Goal: Task Accomplishment & Management: Manage account settings

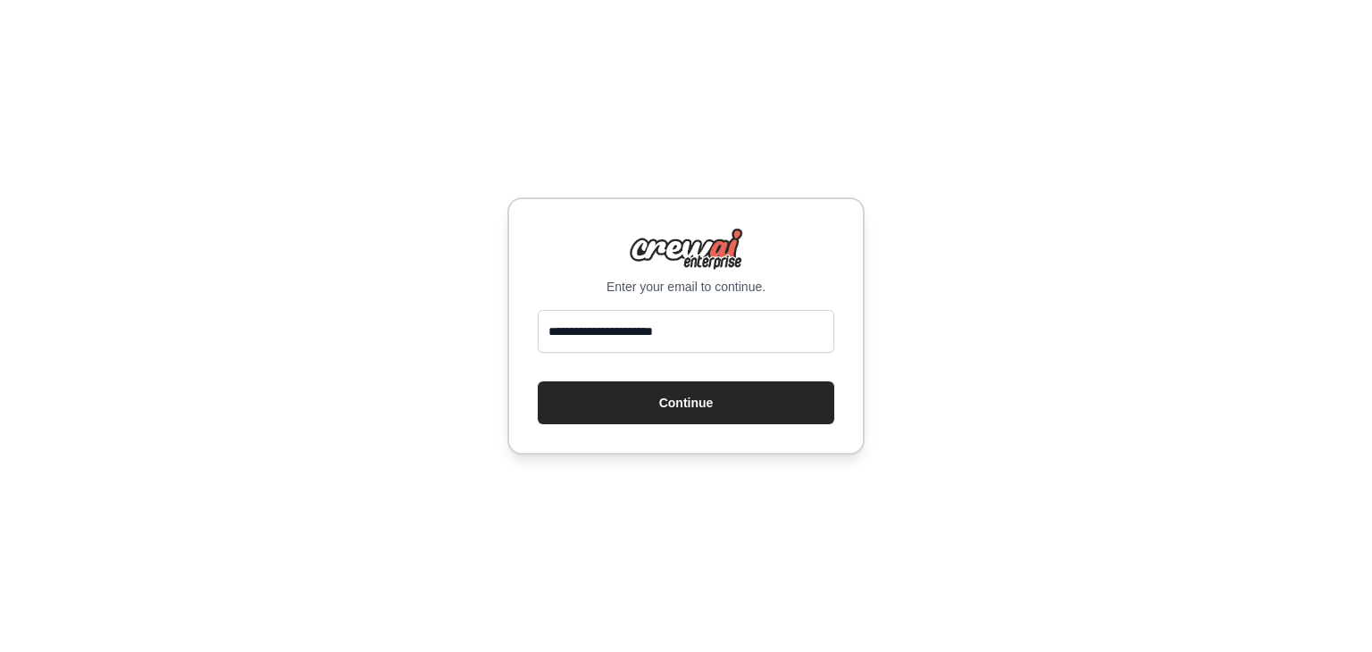
type input "**********"
click at [538, 381] on button "Continue" at bounding box center [686, 402] width 297 height 43
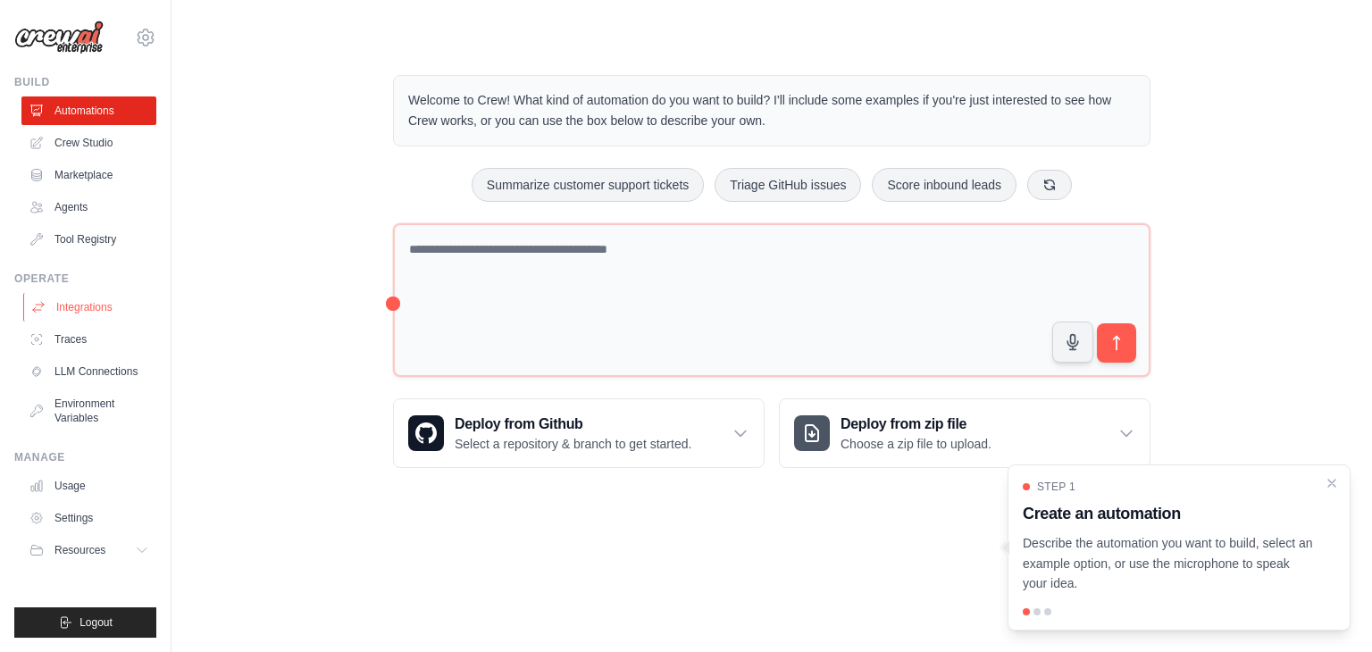
click at [78, 313] on link "Integrations" at bounding box center [90, 307] width 135 height 29
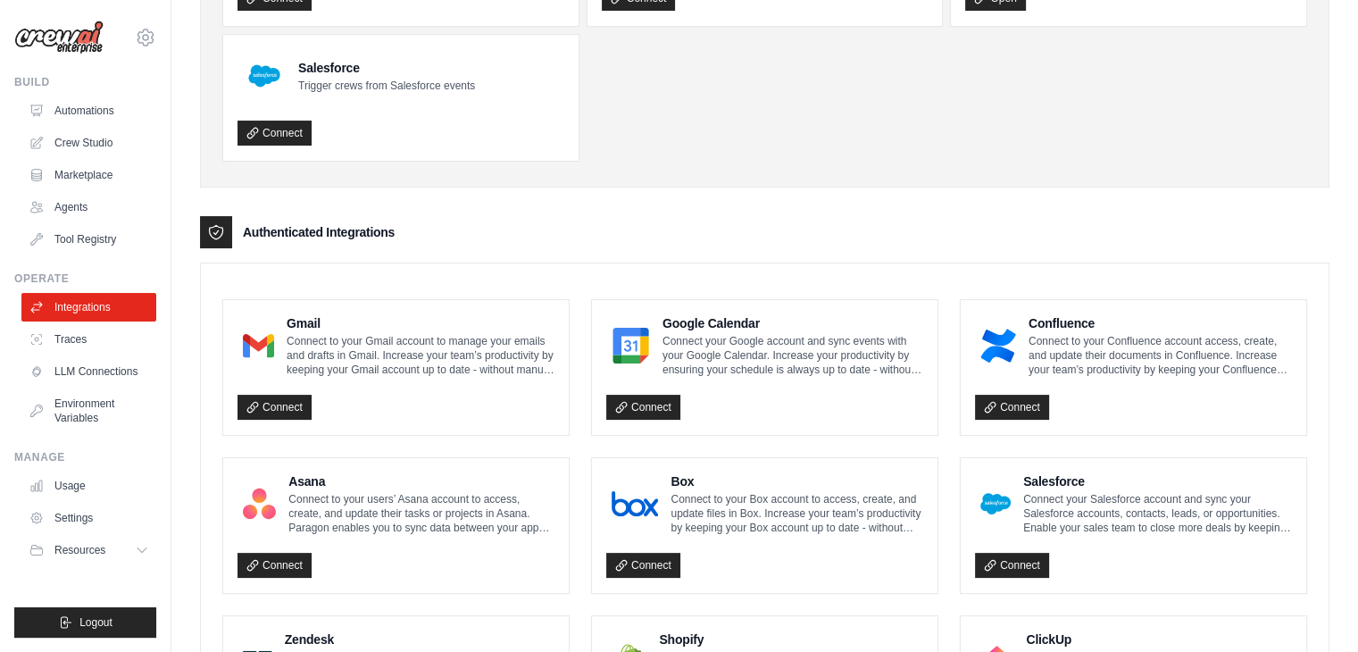
scroll to position [280, 0]
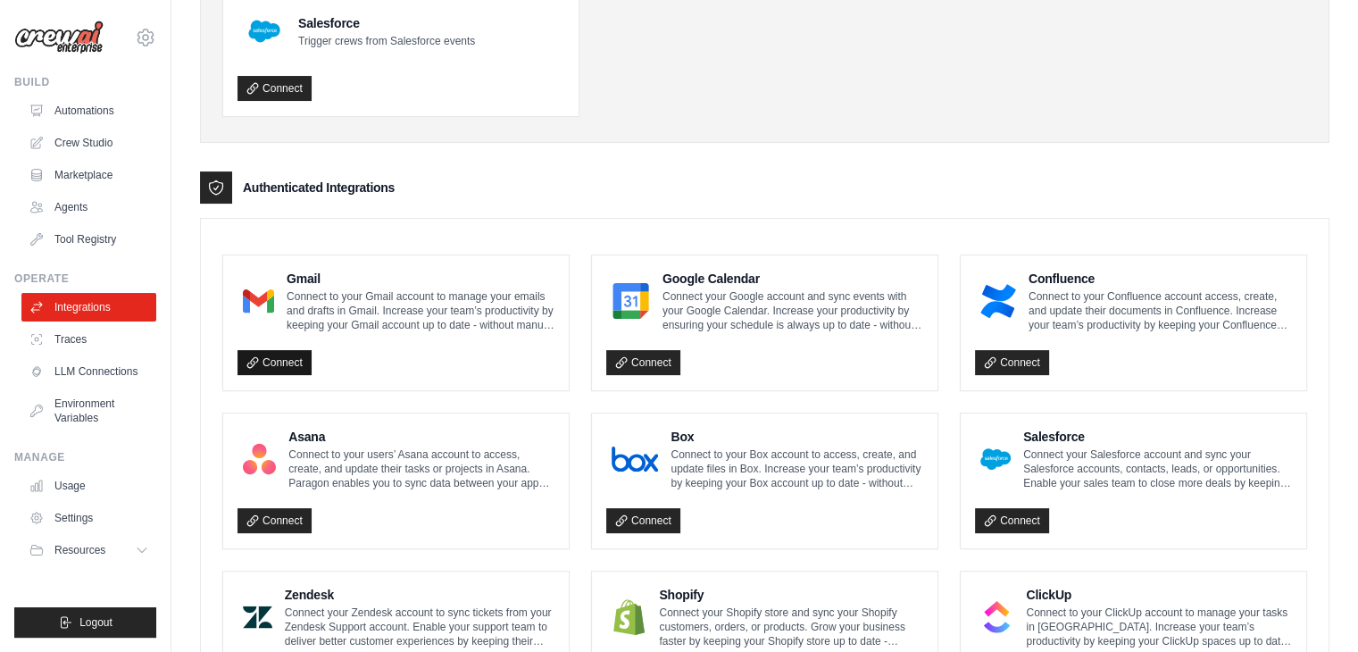
click at [285, 363] on link "Connect" at bounding box center [275, 362] width 74 height 25
click at [79, 526] on link "Settings" at bounding box center [90, 518] width 135 height 29
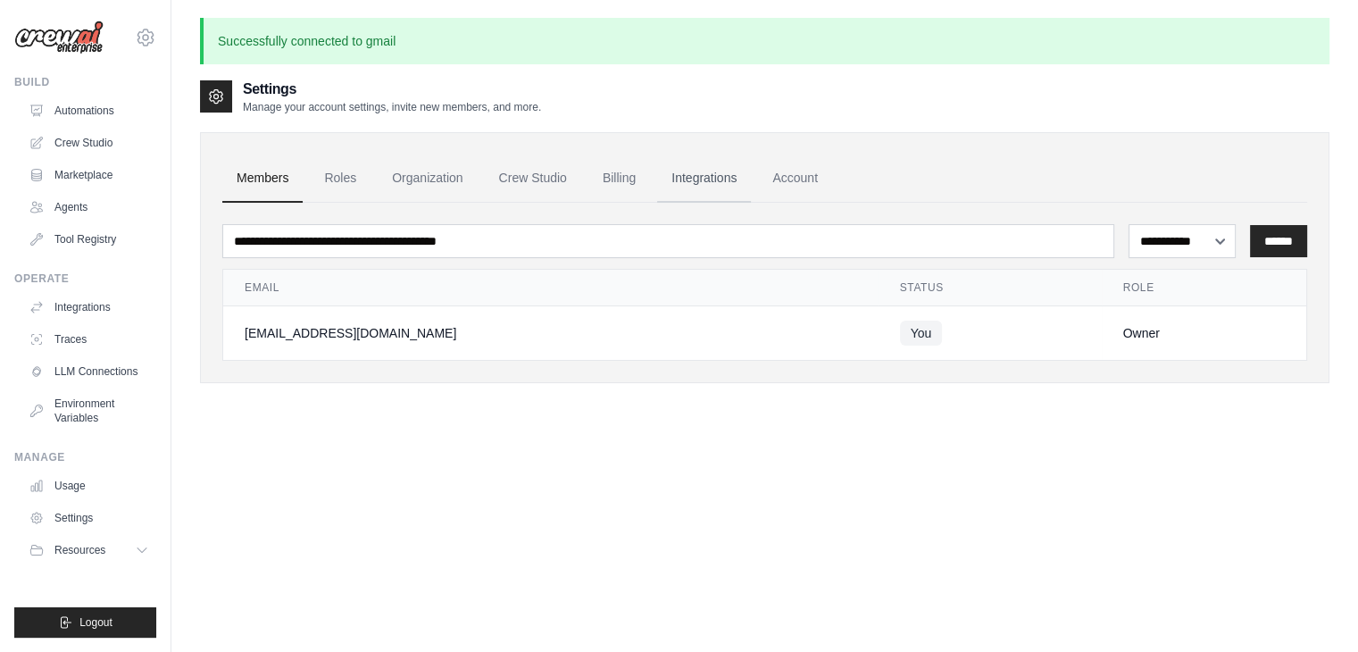
click at [706, 169] on link "Integrations" at bounding box center [704, 179] width 94 height 48
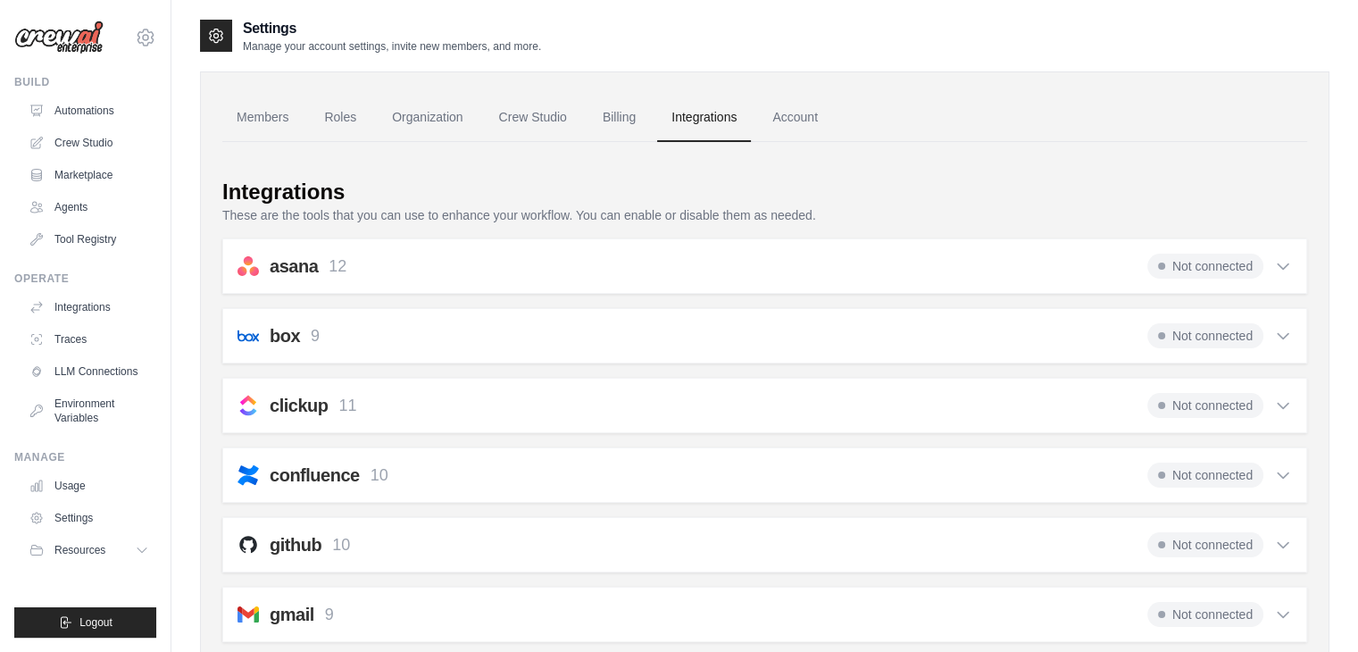
scroll to position [131, 0]
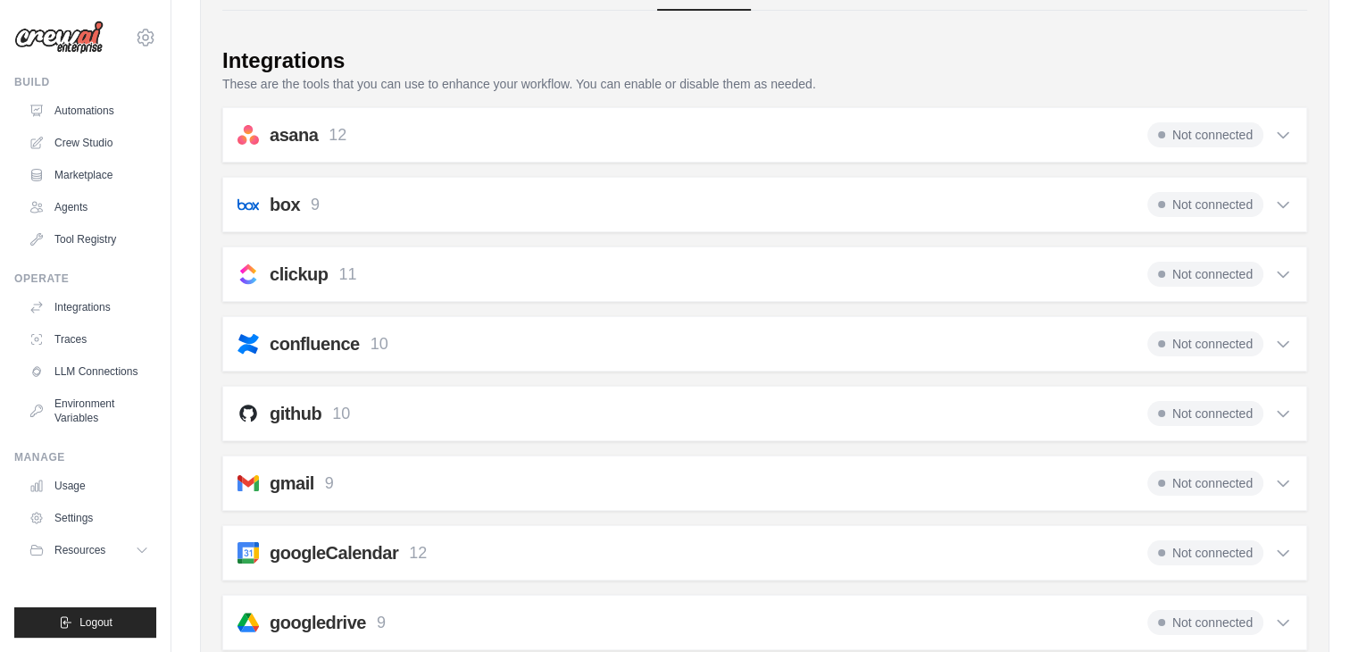
click at [1286, 481] on icon at bounding box center [1283, 483] width 18 height 18
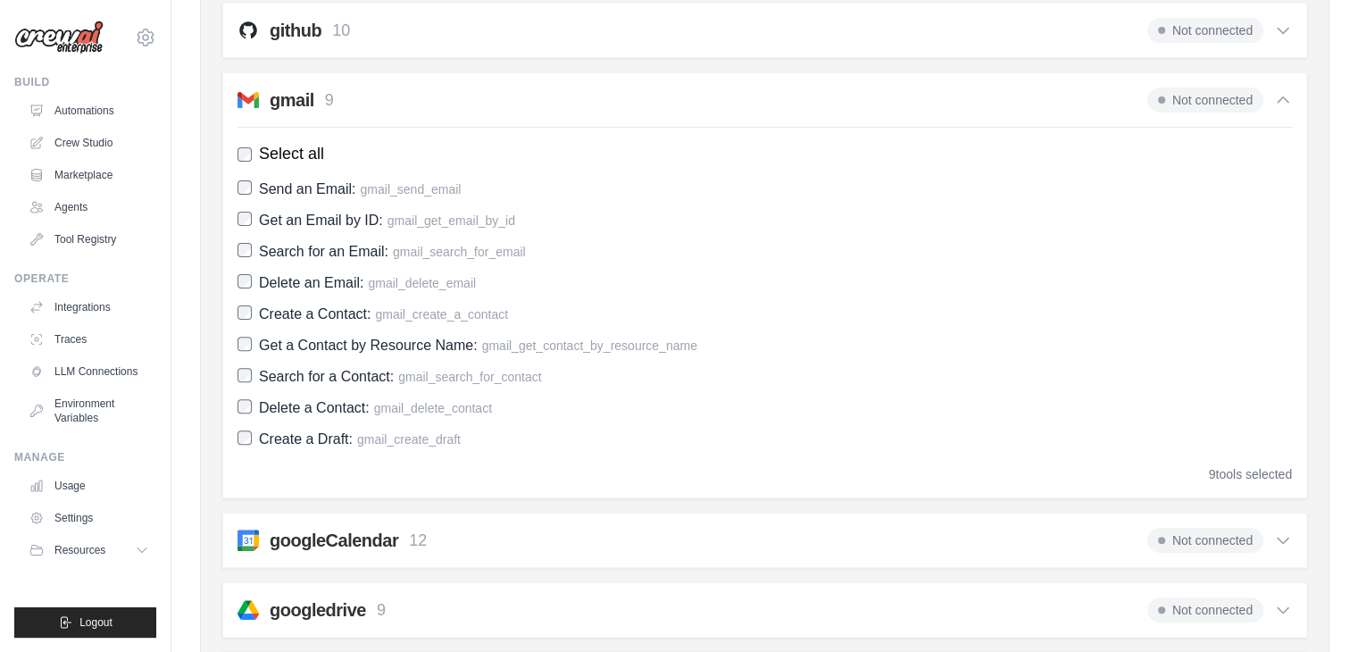
scroll to position [516, 0]
